Goal: Find contact information: Obtain details needed to contact an individual or organization

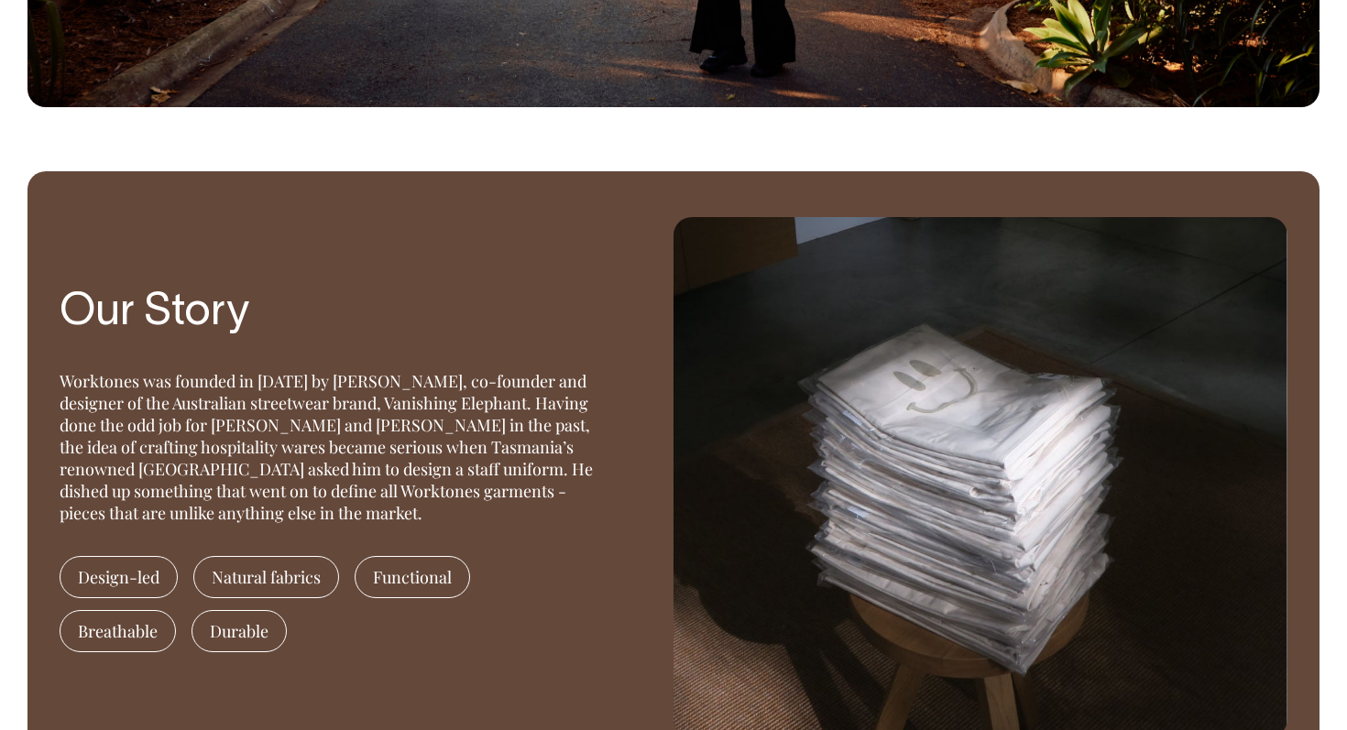
scroll to position [1251, 0]
drag, startPoint x: 426, startPoint y: 381, endPoint x: 451, endPoint y: 385, distance: 25.0
click at [451, 385] on div "Worktones was founded in [DATE] by [PERSON_NAME], co-founder and designer of th…" at bounding box center [332, 447] width 545 height 154
drag, startPoint x: 256, startPoint y: 427, endPoint x: 272, endPoint y: 427, distance: 15.6
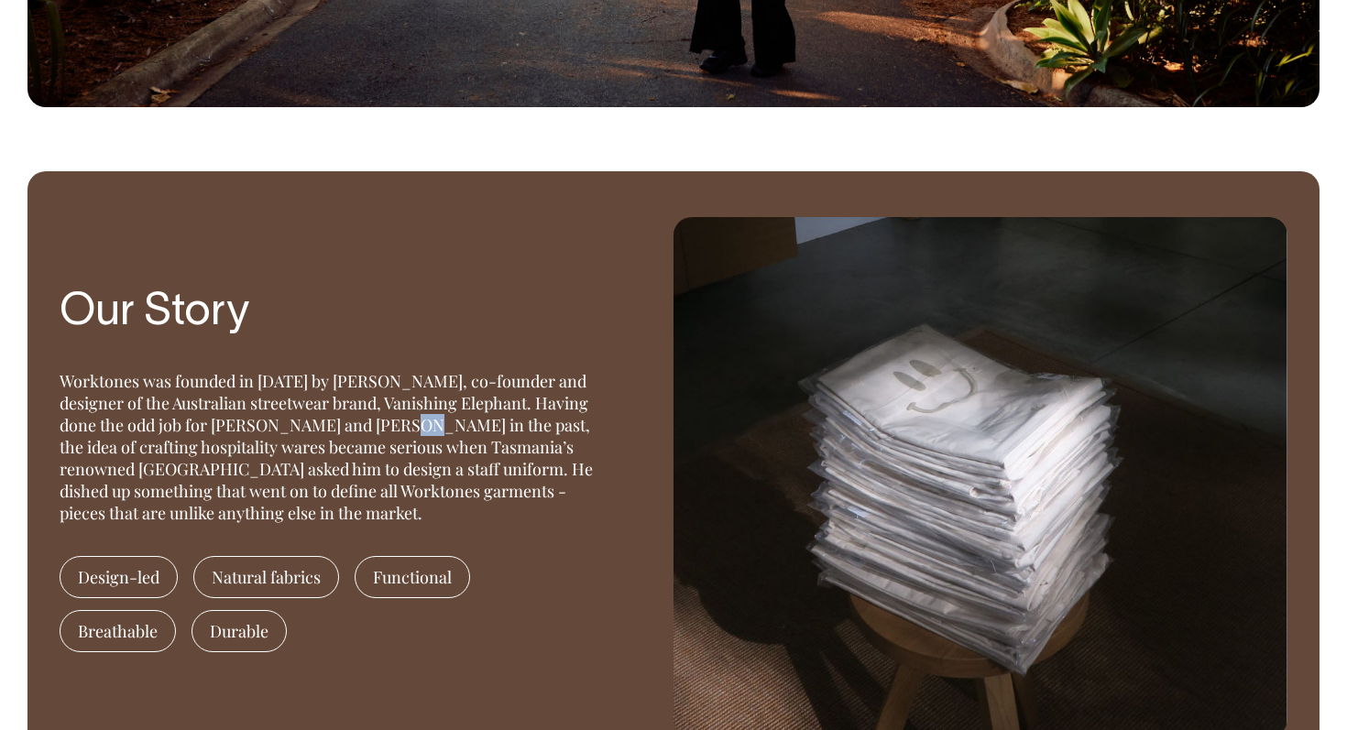
click at [272, 427] on div "Worktones was founded in [DATE] by [PERSON_NAME], co-founder and designer of th…" at bounding box center [332, 447] width 545 height 154
drag, startPoint x: 272, startPoint y: 427, endPoint x: 330, endPoint y: 427, distance: 57.7
click at [330, 427] on div "Worktones was founded in [DATE] by [PERSON_NAME], co-founder and designer of th…" at bounding box center [332, 447] width 545 height 154
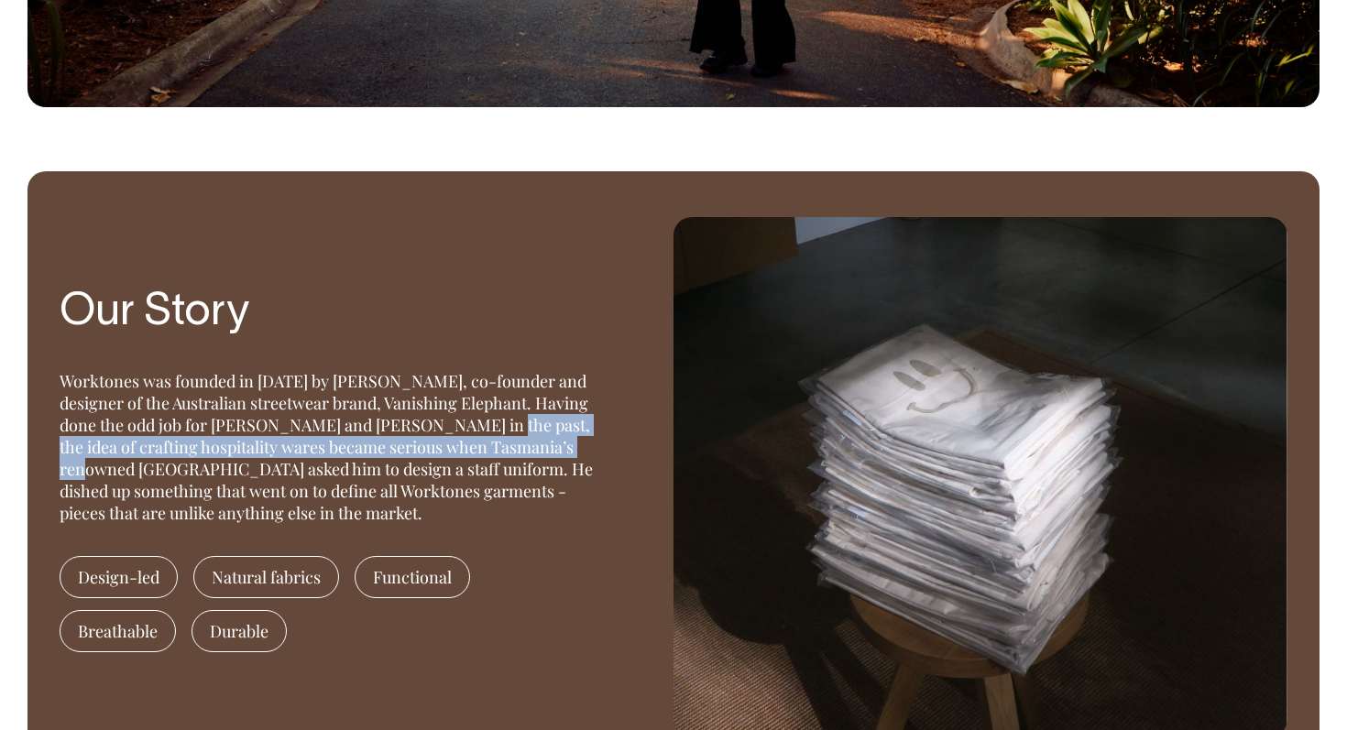
drag, startPoint x: 330, startPoint y: 427, endPoint x: 443, endPoint y: 442, distance: 114.5
click at [443, 442] on div "Worktones was founded in [DATE] by [PERSON_NAME], co-founder and designer of th…" at bounding box center [332, 447] width 545 height 154
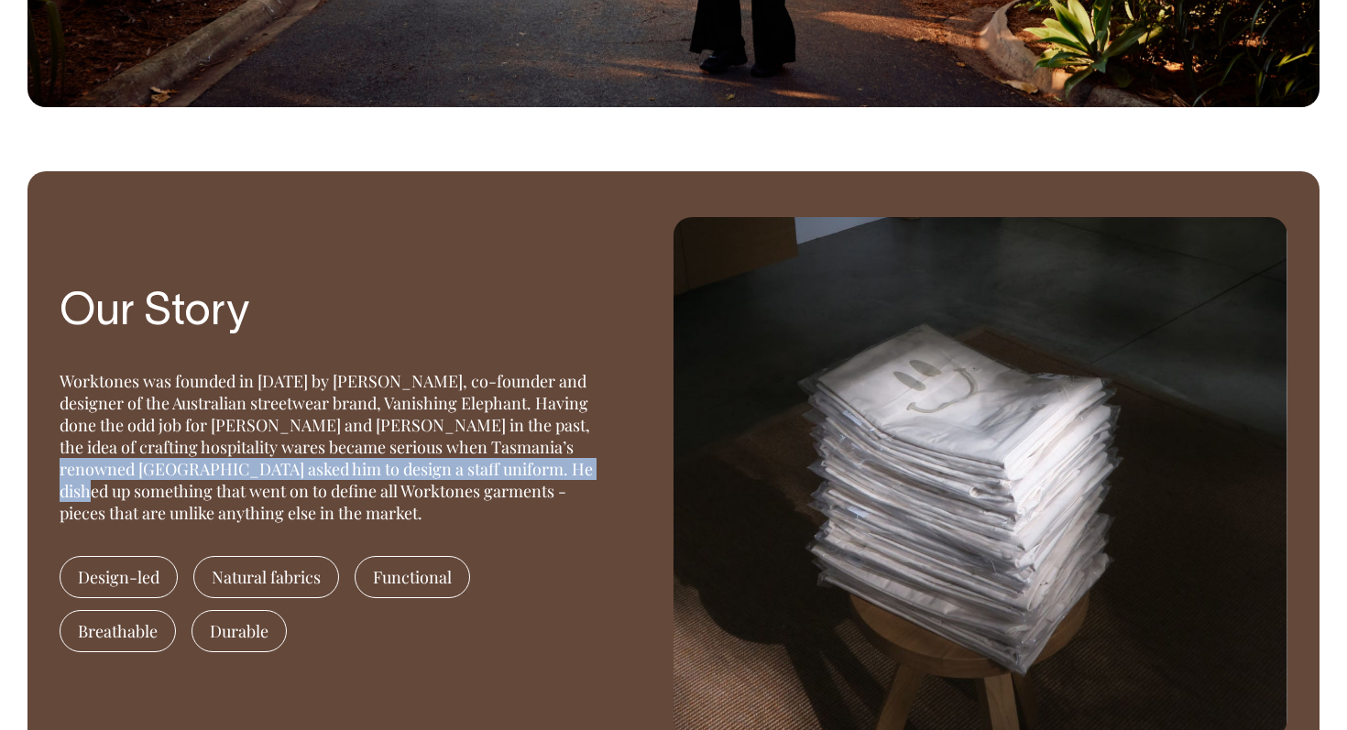
drag, startPoint x: 426, startPoint y: 445, endPoint x: 429, endPoint y: 464, distance: 19.4
click at [429, 464] on div "Worktones was founded in [DATE] by [PERSON_NAME], co-founder and designer of th…" at bounding box center [332, 447] width 545 height 154
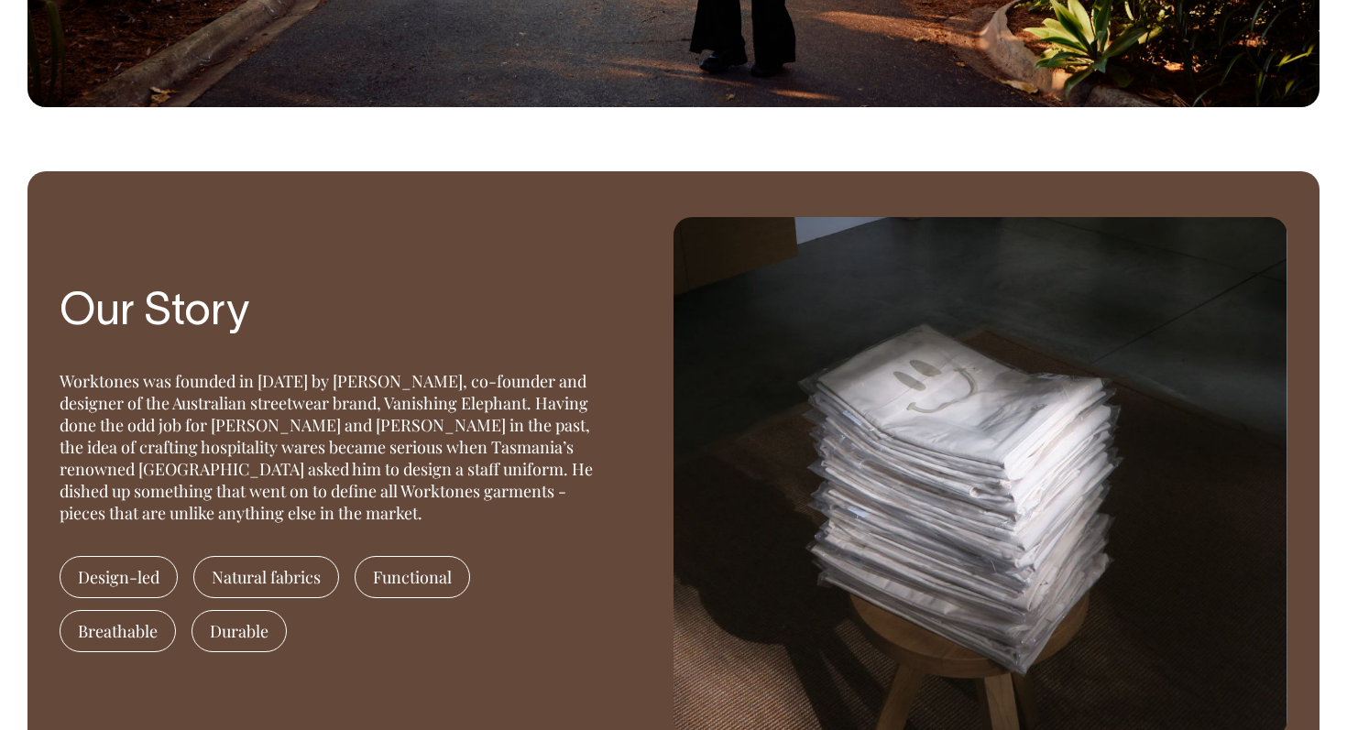
click at [429, 464] on div "Worktones was founded in [DATE] by [PERSON_NAME], co-founder and designer of th…" at bounding box center [332, 447] width 545 height 154
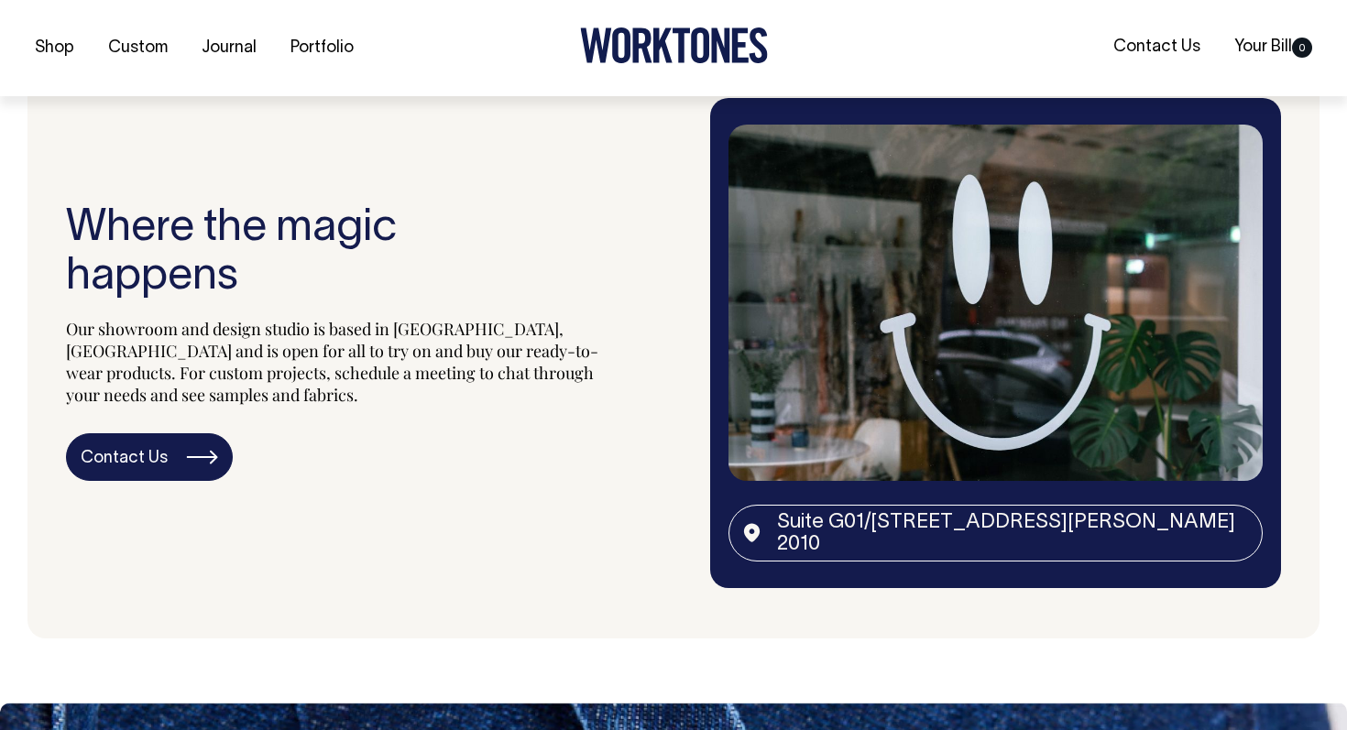
scroll to position [3114, 0]
click at [898, 377] on img at bounding box center [995, 302] width 534 height 356
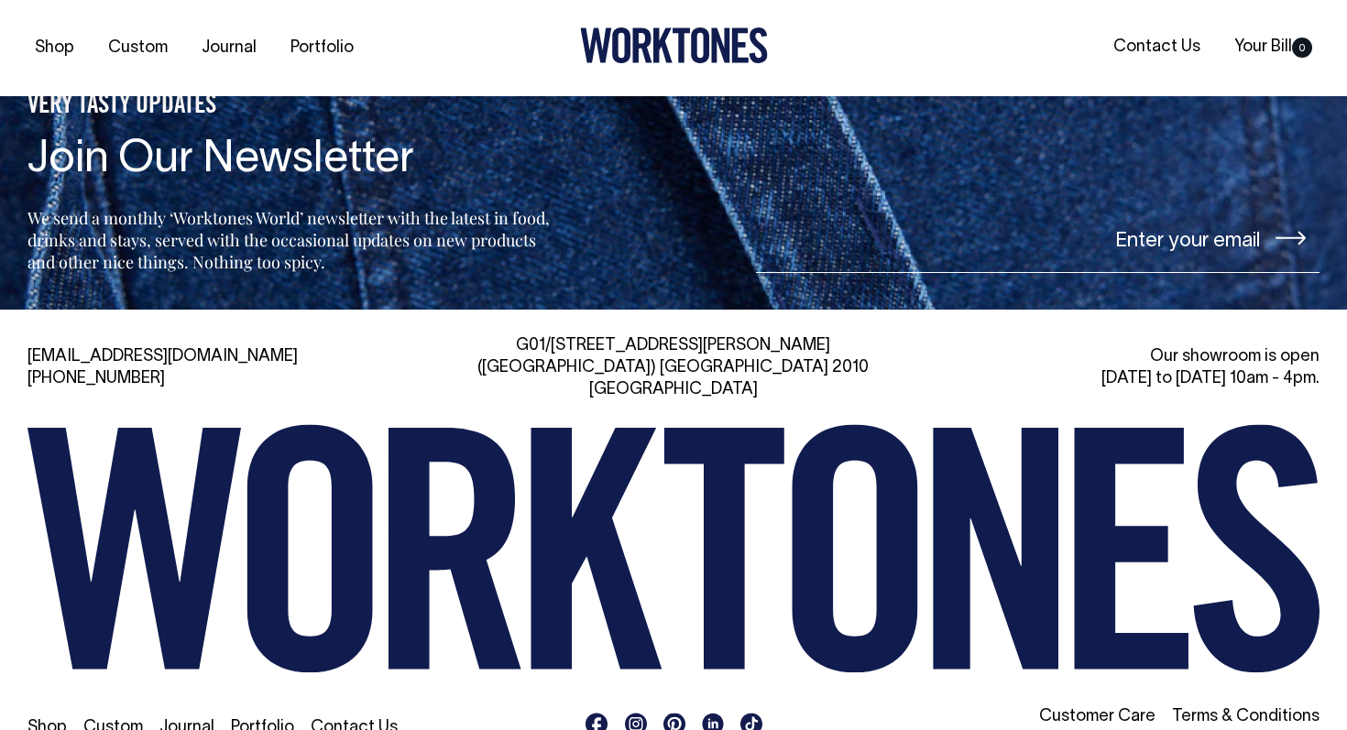
scroll to position [3909, 0]
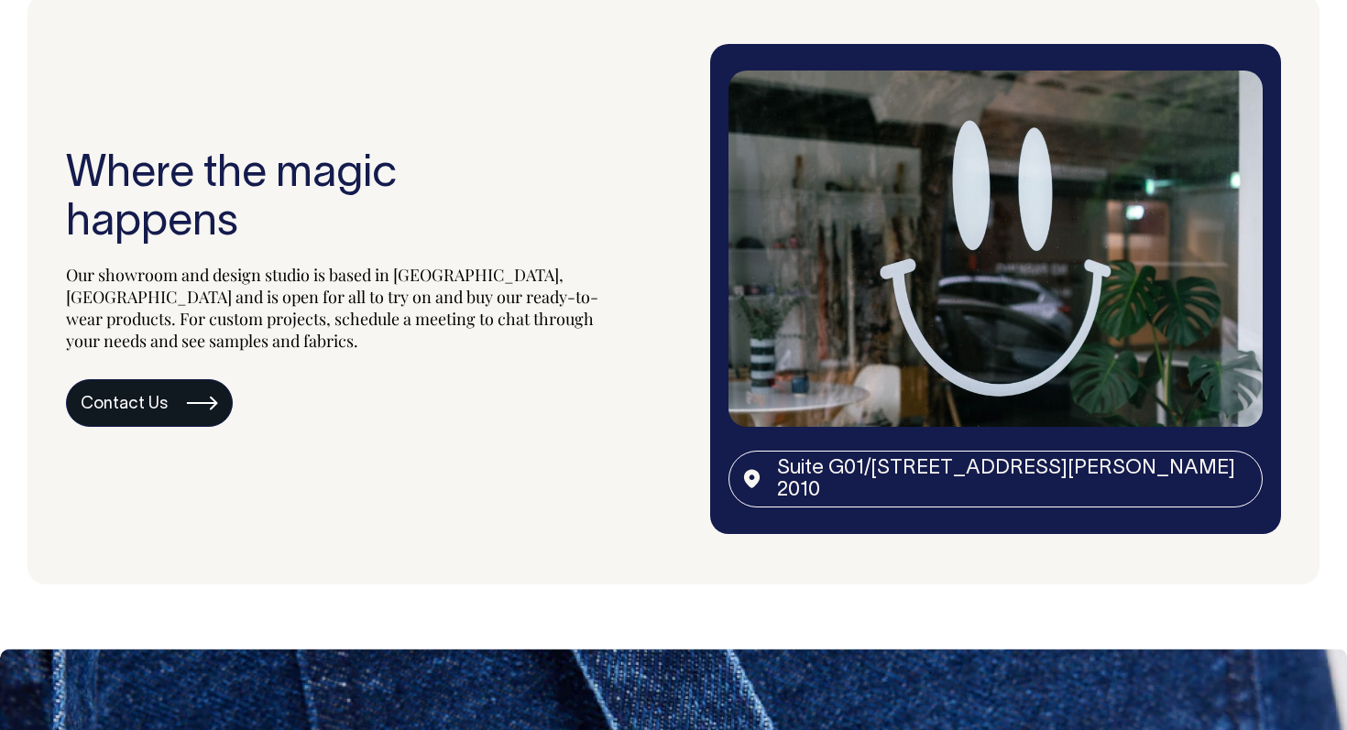
click at [185, 395] on link "Contact Us" at bounding box center [149, 403] width 167 height 48
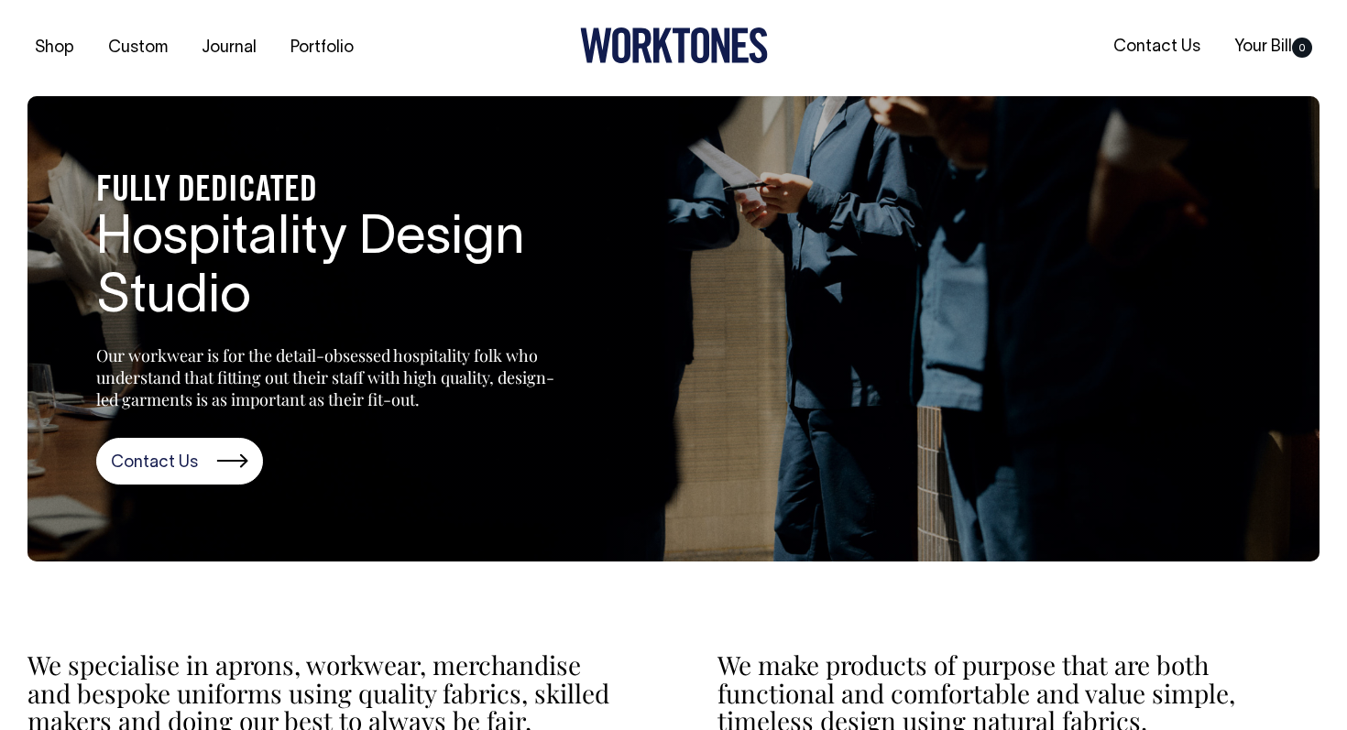
scroll to position [0, 0]
click at [311, 50] on link "Portfolio" at bounding box center [322, 48] width 78 height 30
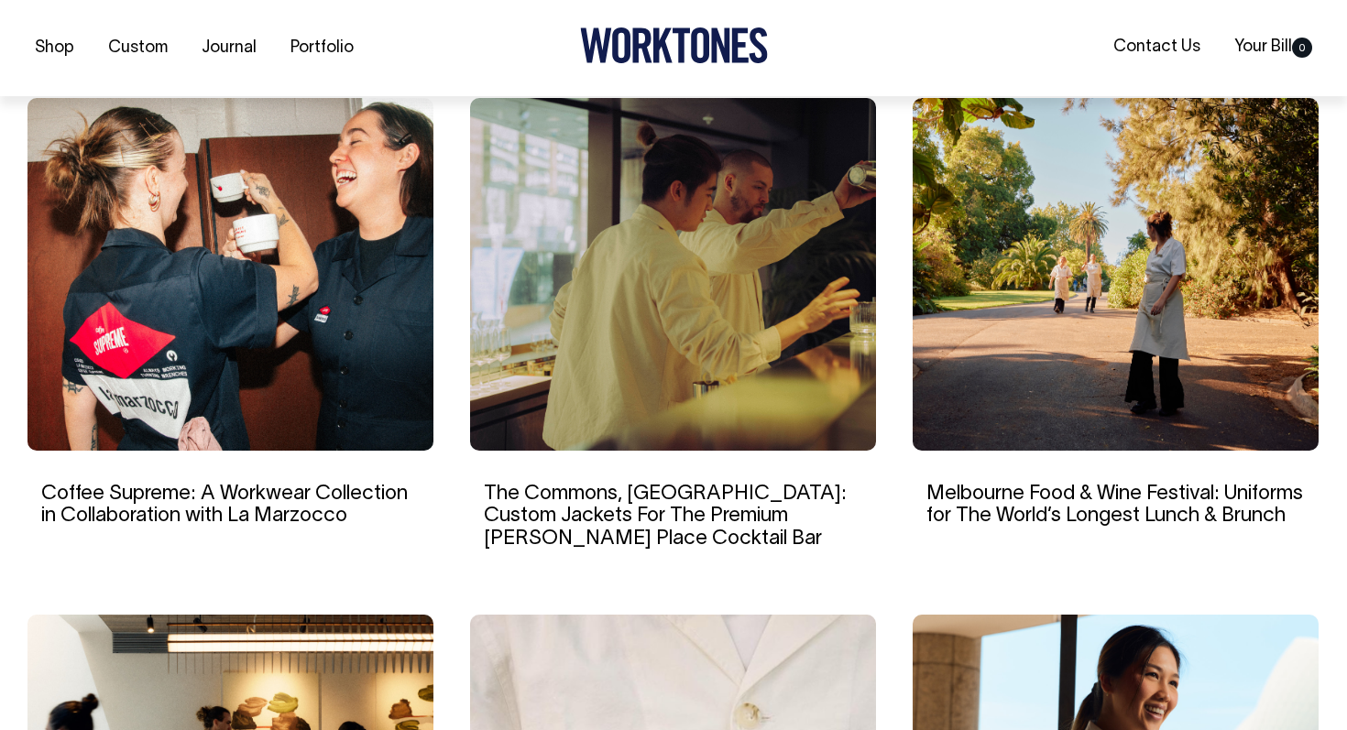
scroll to position [1210, 0]
